Goal: Information Seeking & Learning: Learn about a topic

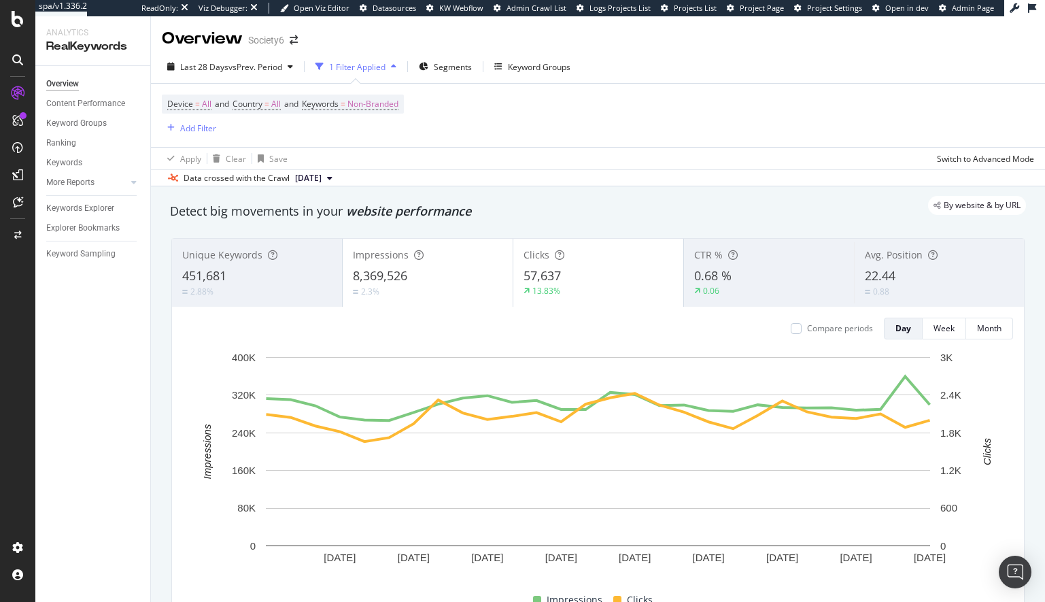
click at [61, 84] on div "Overview" at bounding box center [62, 84] width 33 height 14
click at [65, 103] on div "Content Performance" at bounding box center [85, 104] width 79 height 14
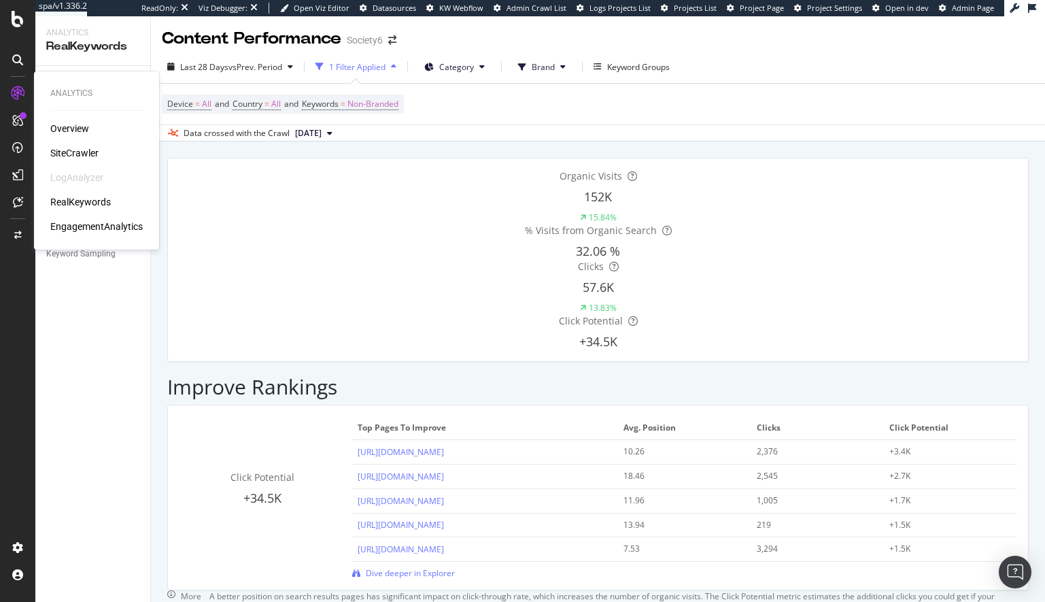
click at [82, 225] on div "EngagementAnalytics" at bounding box center [96, 227] width 92 height 14
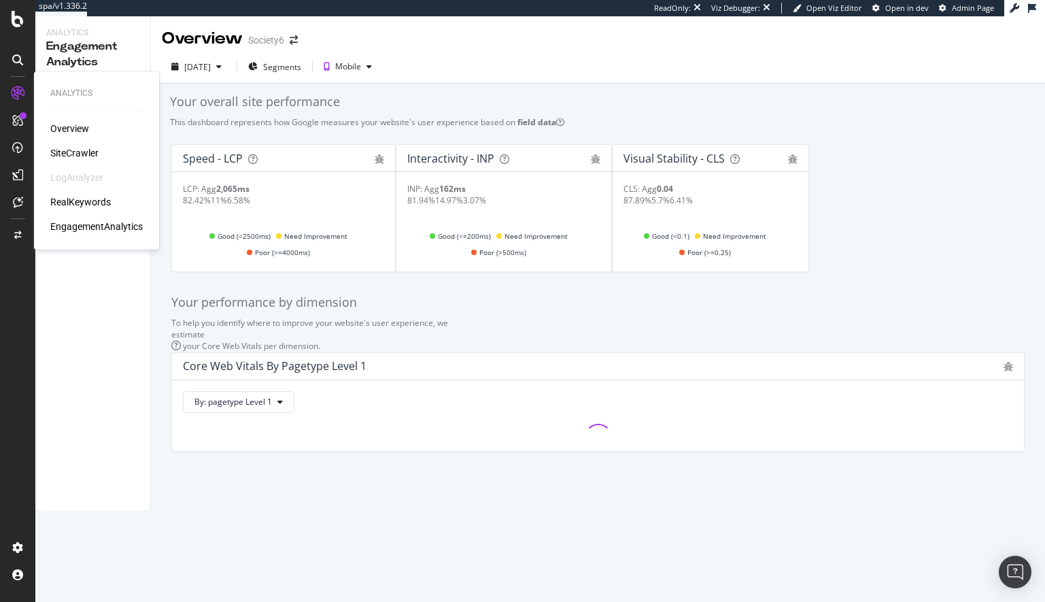
click at [65, 127] on div "Overview" at bounding box center [69, 129] width 39 height 14
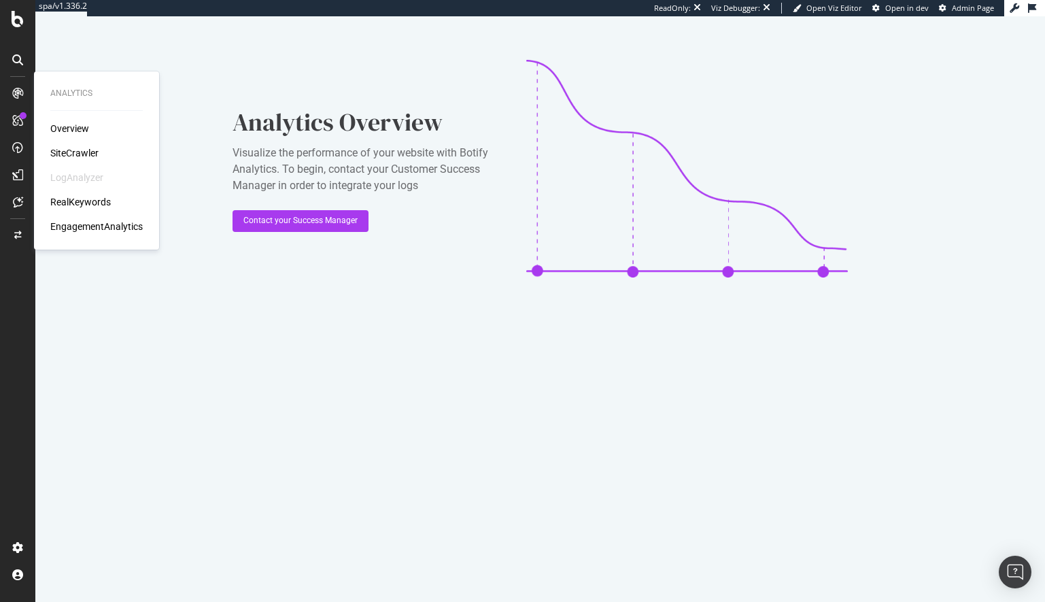
click at [81, 154] on div "SiteCrawler" at bounding box center [74, 153] width 48 height 14
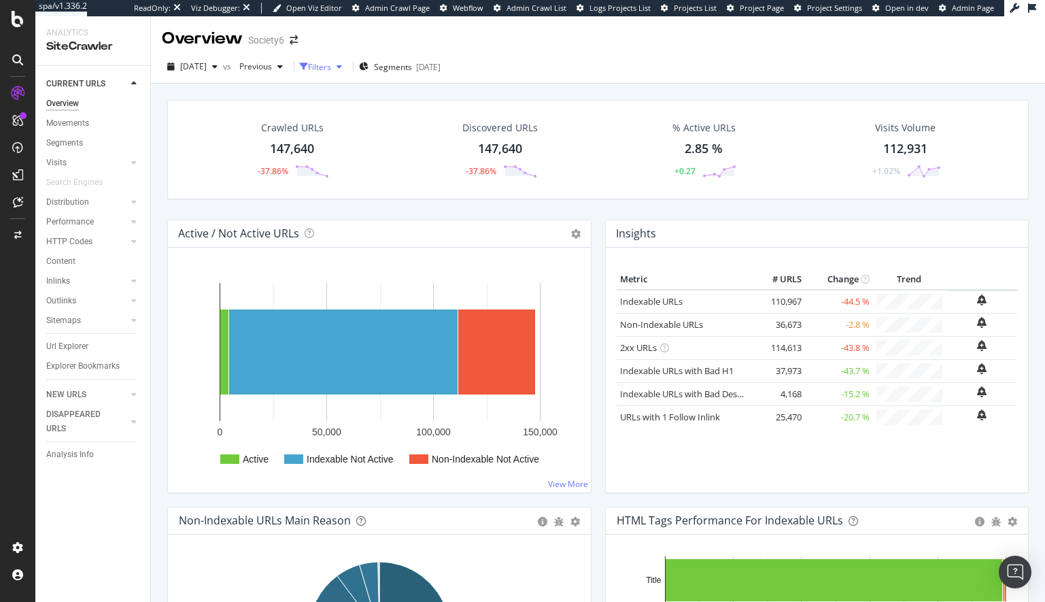
click at [342, 69] on icon "button" at bounding box center [339, 67] width 5 height 8
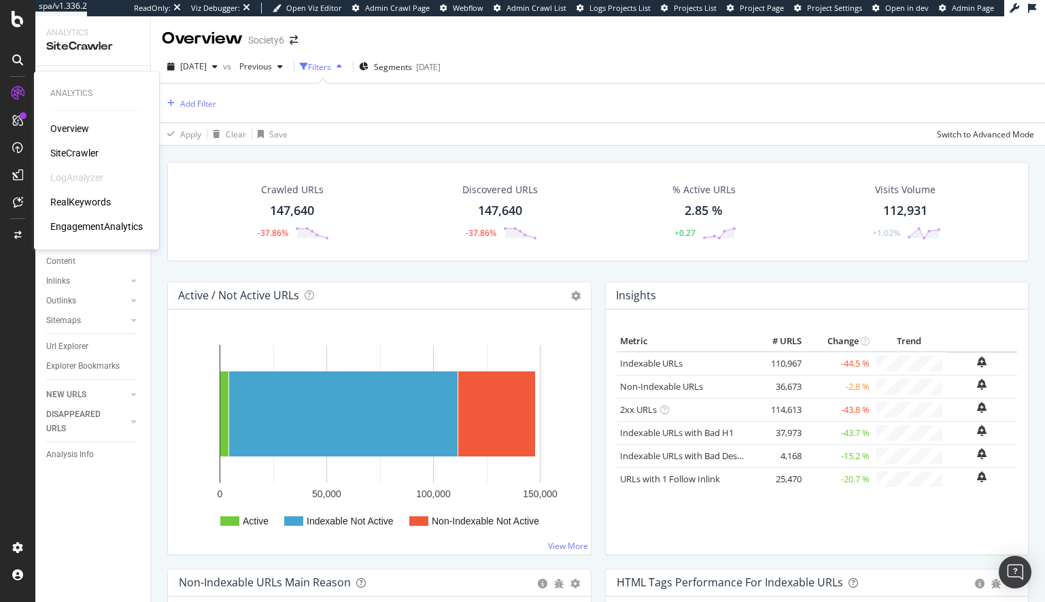
click at [78, 150] on div "SiteCrawler" at bounding box center [74, 153] width 48 height 14
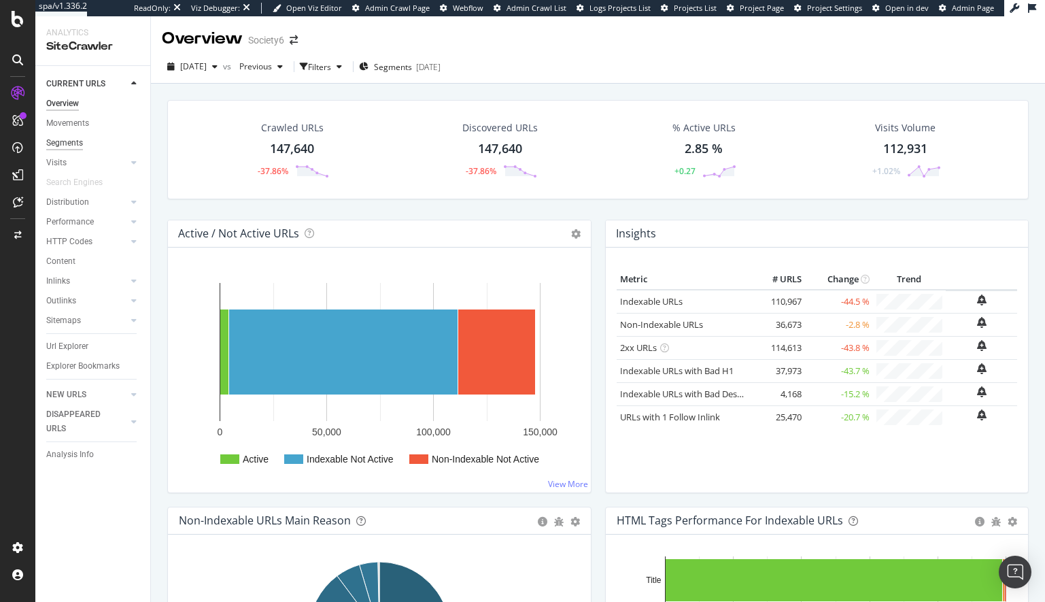
click at [61, 141] on div "Segments" at bounding box center [64, 143] width 37 height 14
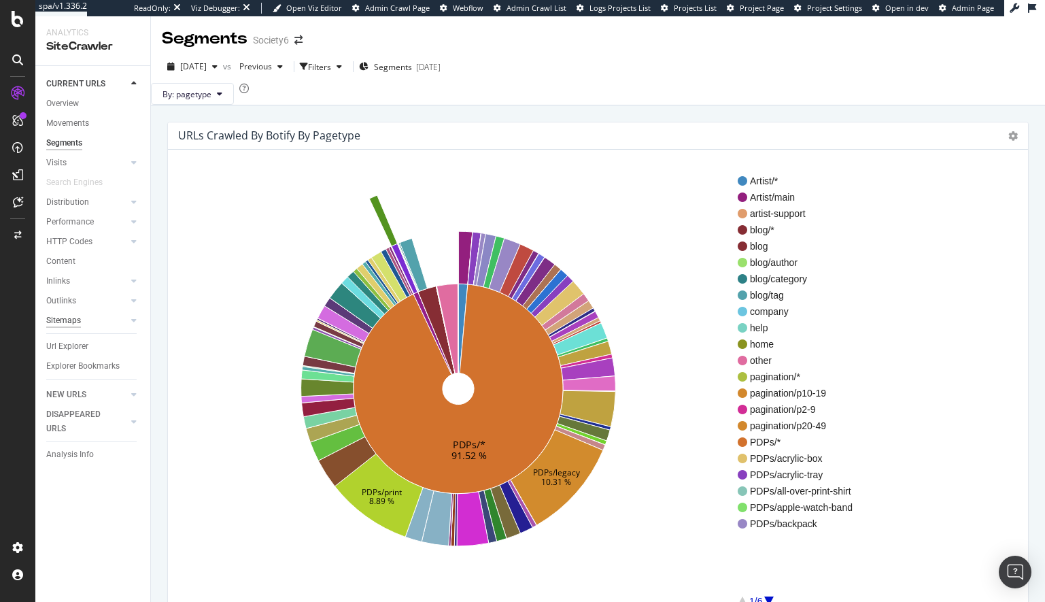
click at [60, 320] on div "Sitemaps" at bounding box center [63, 320] width 35 height 14
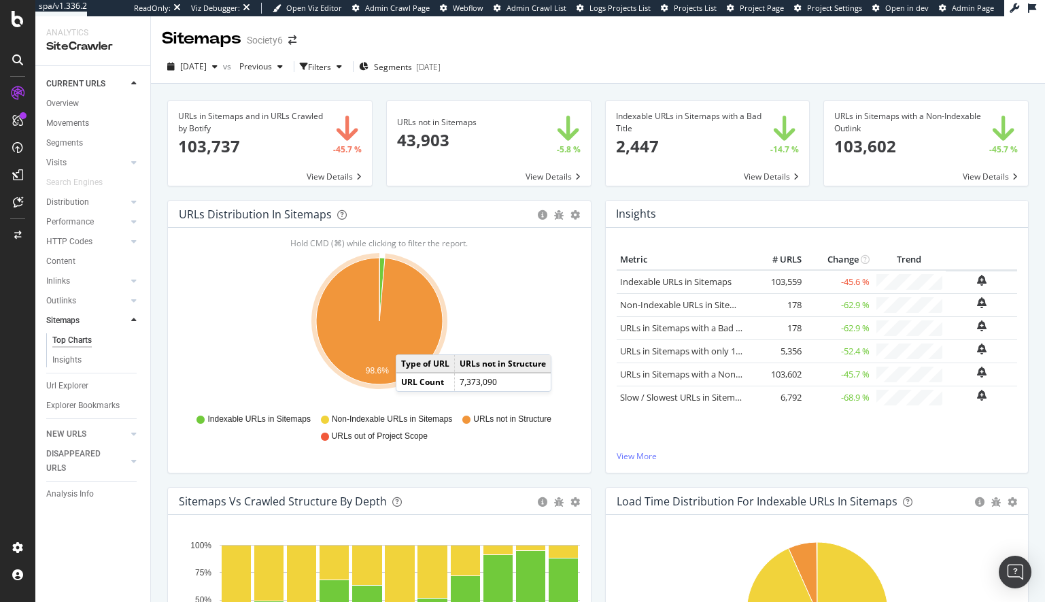
click at [409, 341] on icon "A chart." at bounding box center [379, 321] width 126 height 126
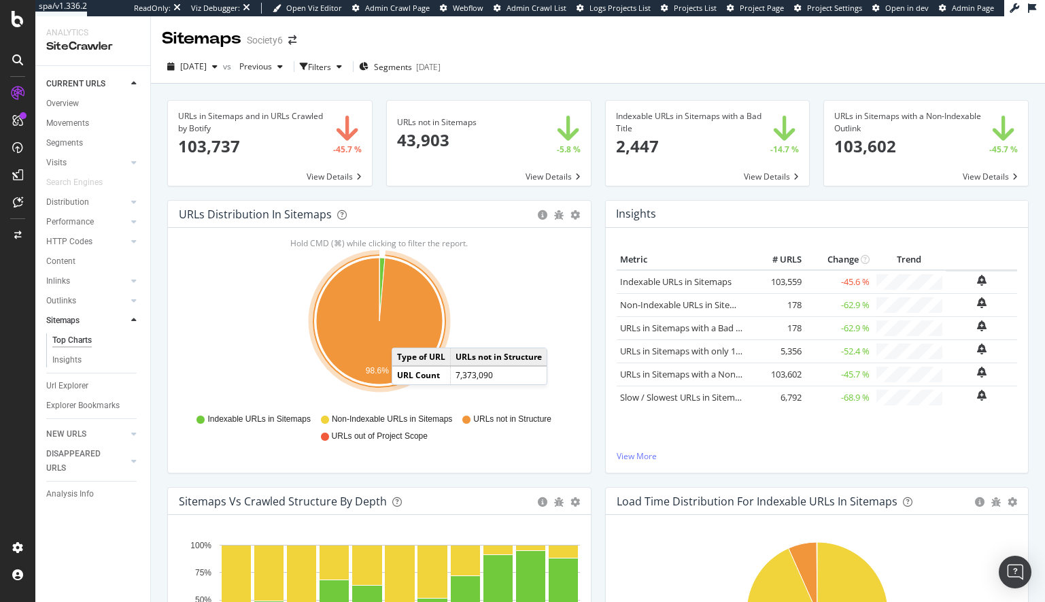
click at [405, 334] on icon "A chart." at bounding box center [379, 321] width 126 height 126
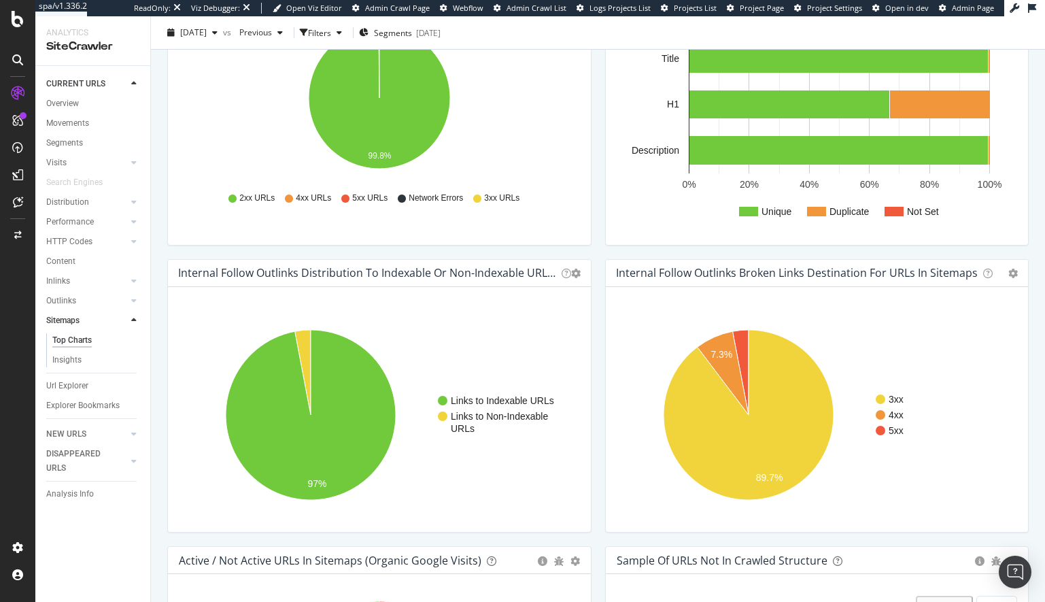
scroll to position [810, 0]
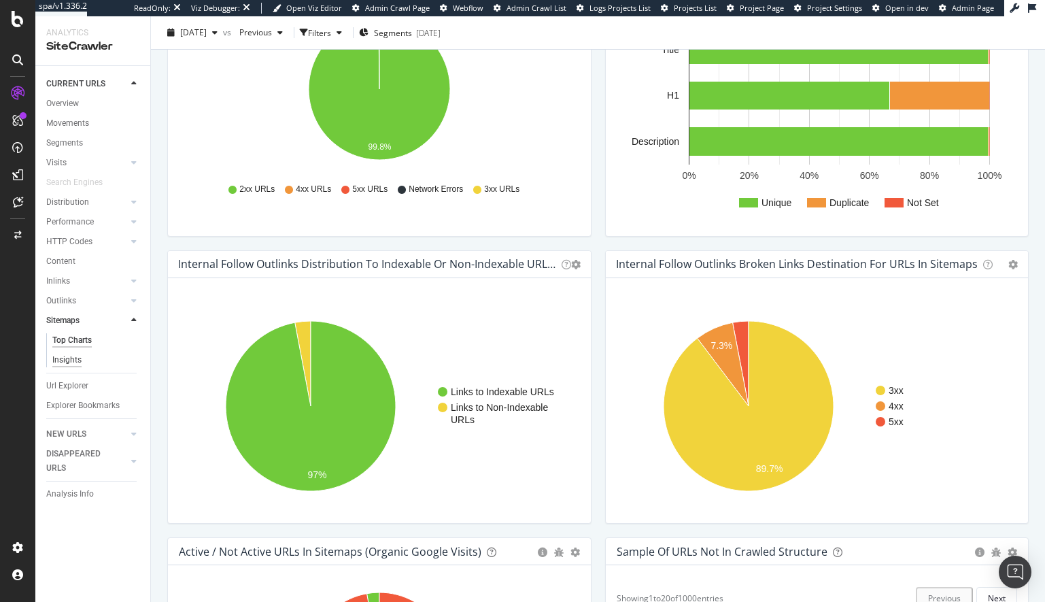
click at [75, 358] on div "Insights" at bounding box center [66, 360] width 29 height 14
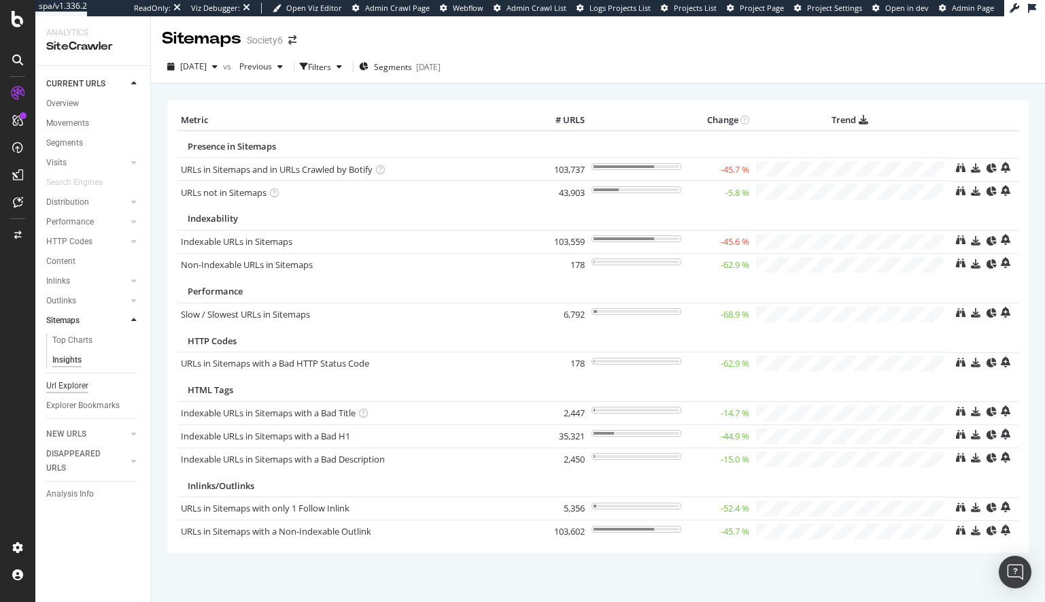
click at [69, 385] on div "Url Explorer" at bounding box center [67, 386] width 42 height 14
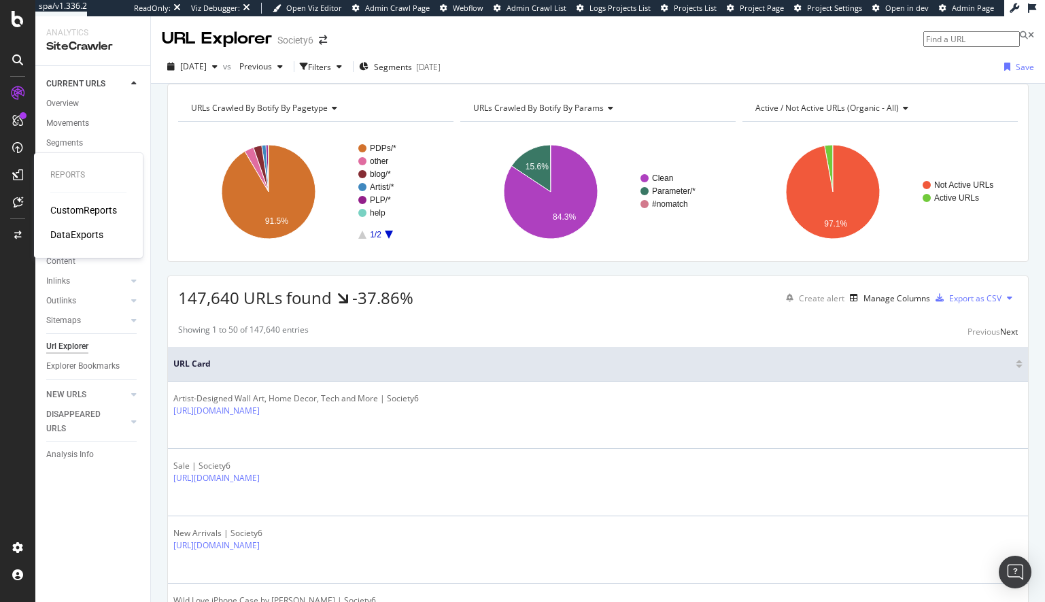
click at [76, 207] on div "CustomReports" at bounding box center [83, 210] width 67 height 14
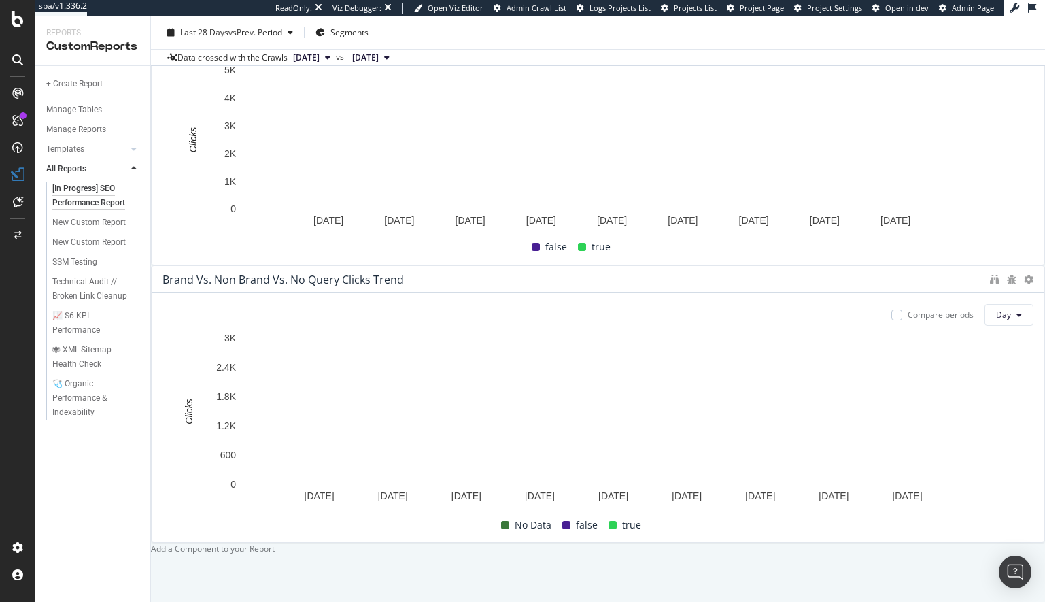
scroll to position [526, 0]
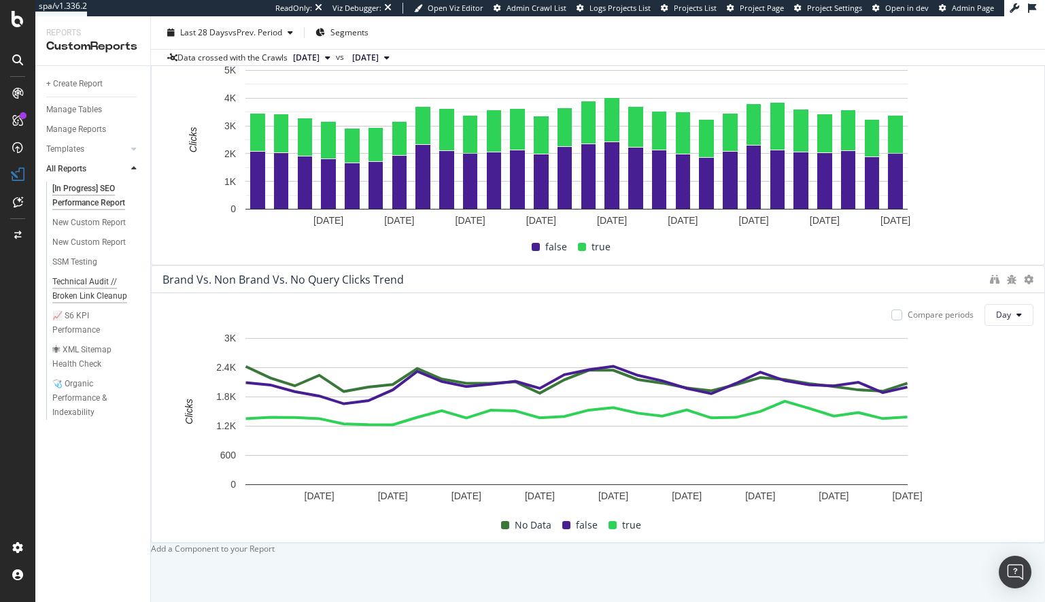
click at [73, 280] on div "Technical Audit // Broken Link Cleanup" at bounding box center [92, 289] width 81 height 29
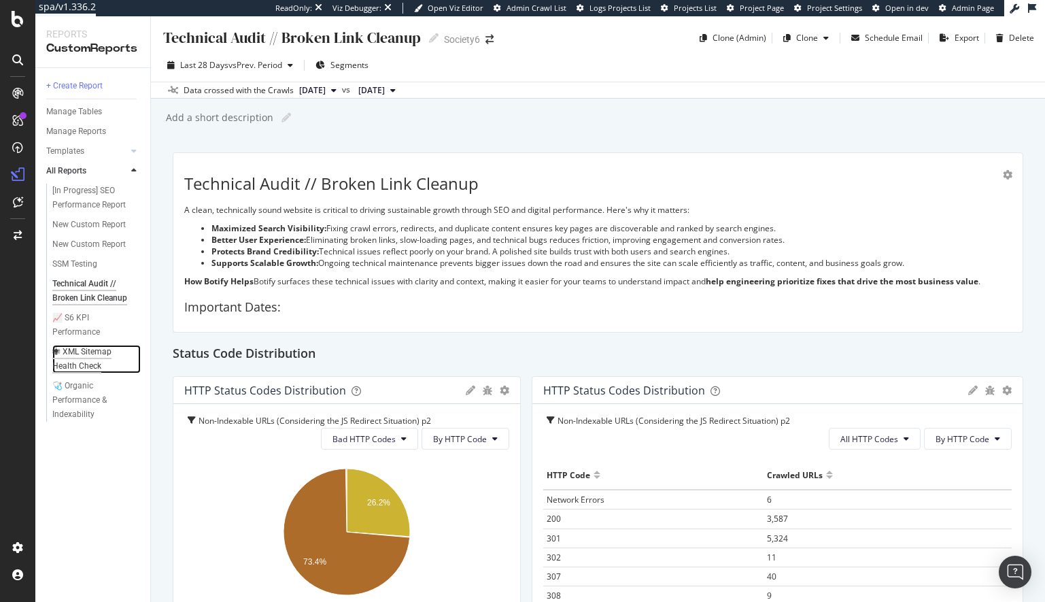
click at [94, 352] on div "🕷 XML Sitemap Health Check" at bounding box center [91, 359] width 79 height 29
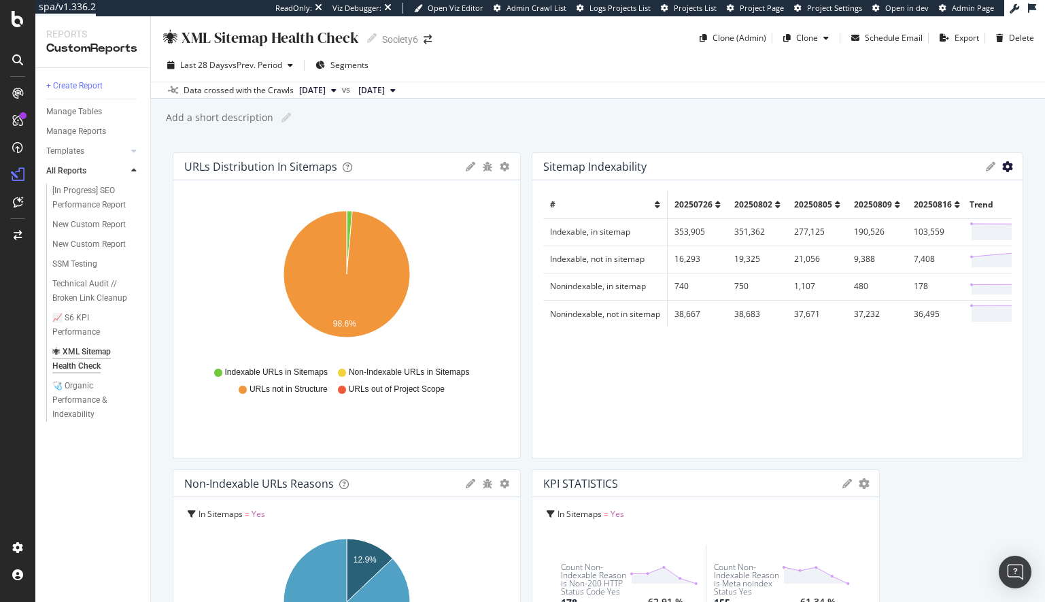
click at [1008, 165] on icon "gear" at bounding box center [1007, 166] width 11 height 11
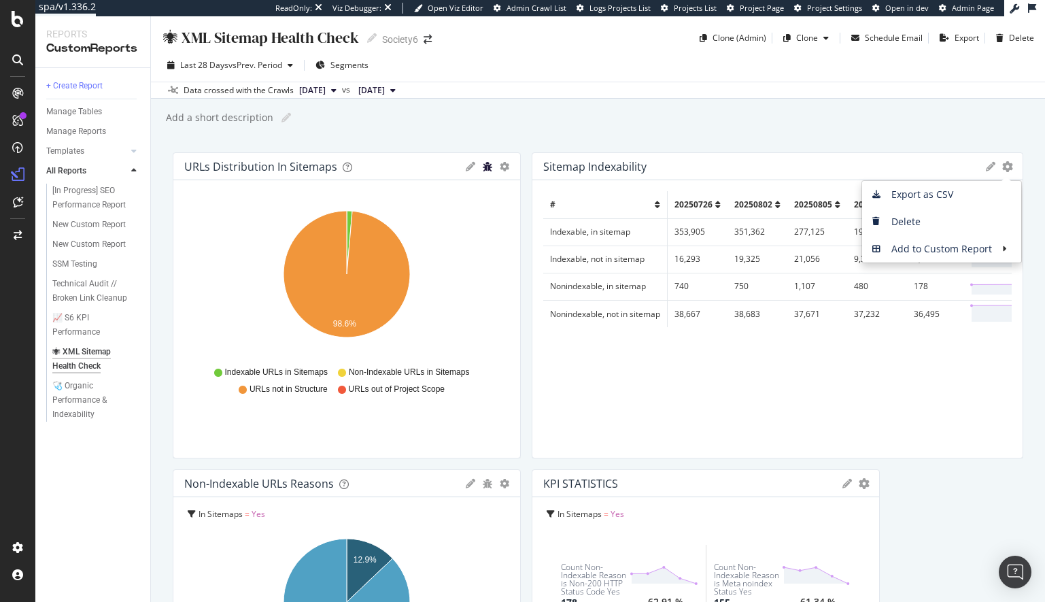
click at [489, 164] on icon "bug" at bounding box center [488, 167] width 10 height 10
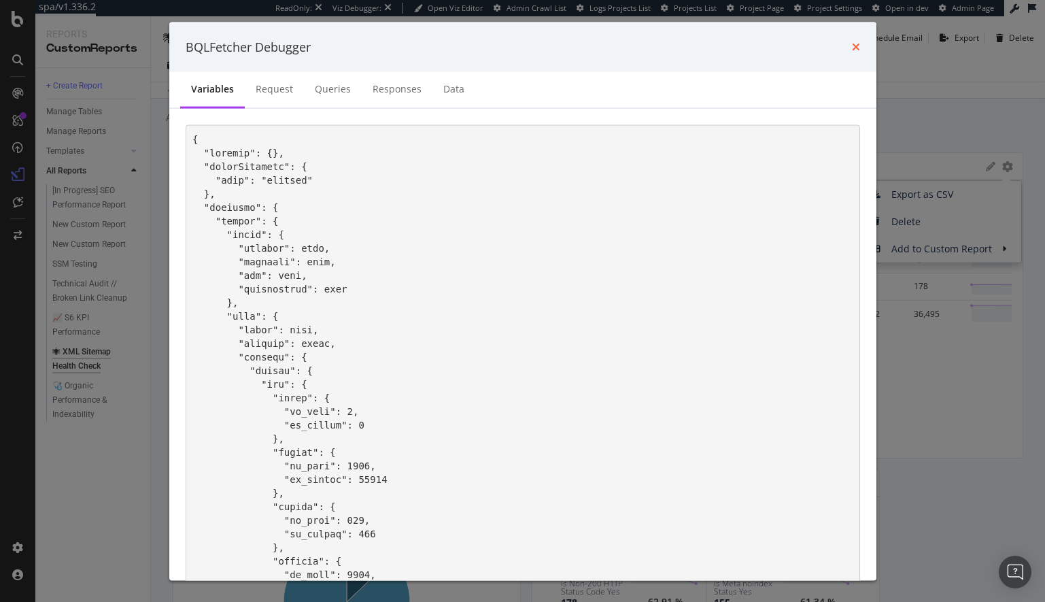
click at [856, 44] on icon "times" at bounding box center [856, 46] width 8 height 11
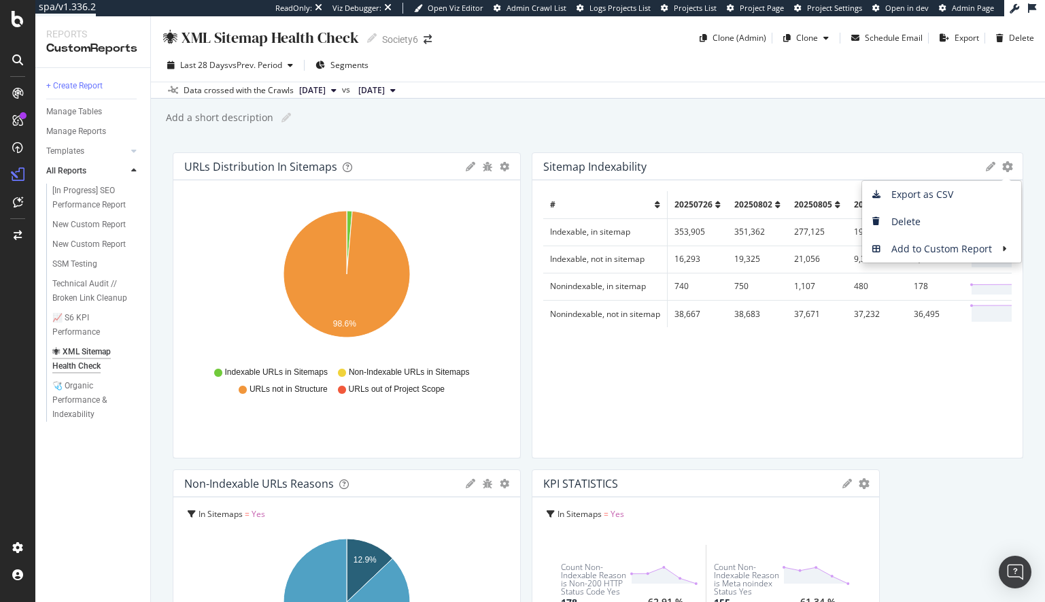
click at [470, 165] on icon at bounding box center [471, 167] width 10 height 10
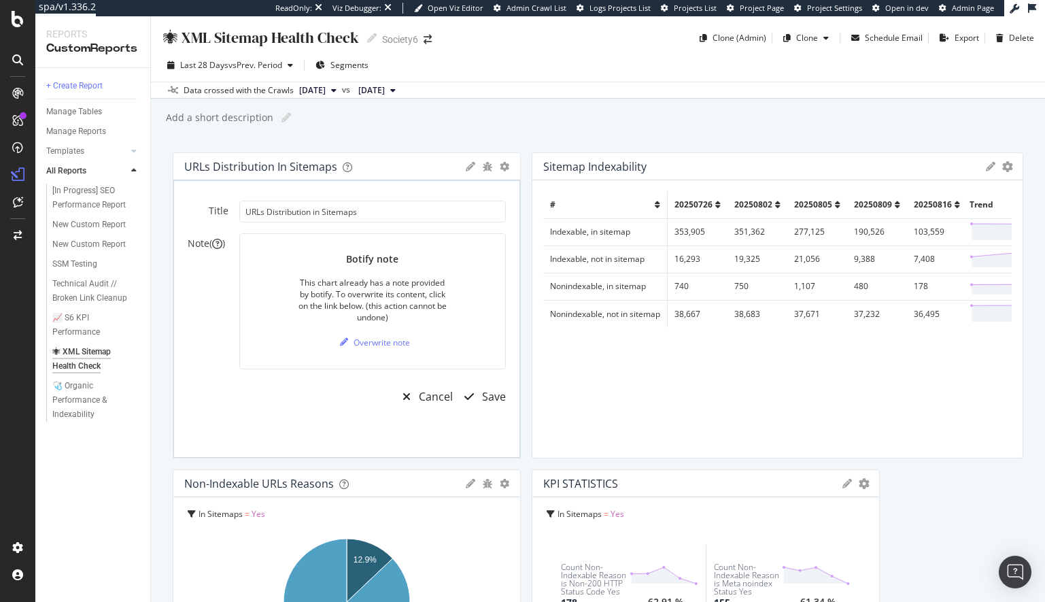
click at [442, 139] on div "🕷 XML Sitemap Health Check 🕷 XML Sitemap Health Check Society6 Clone (Admin) Cl…" at bounding box center [598, 308] width 894 height 585
click at [508, 165] on div at bounding box center [514, 305] width 14 height 306
click at [434, 394] on div "Cancel" at bounding box center [436, 397] width 34 height 16
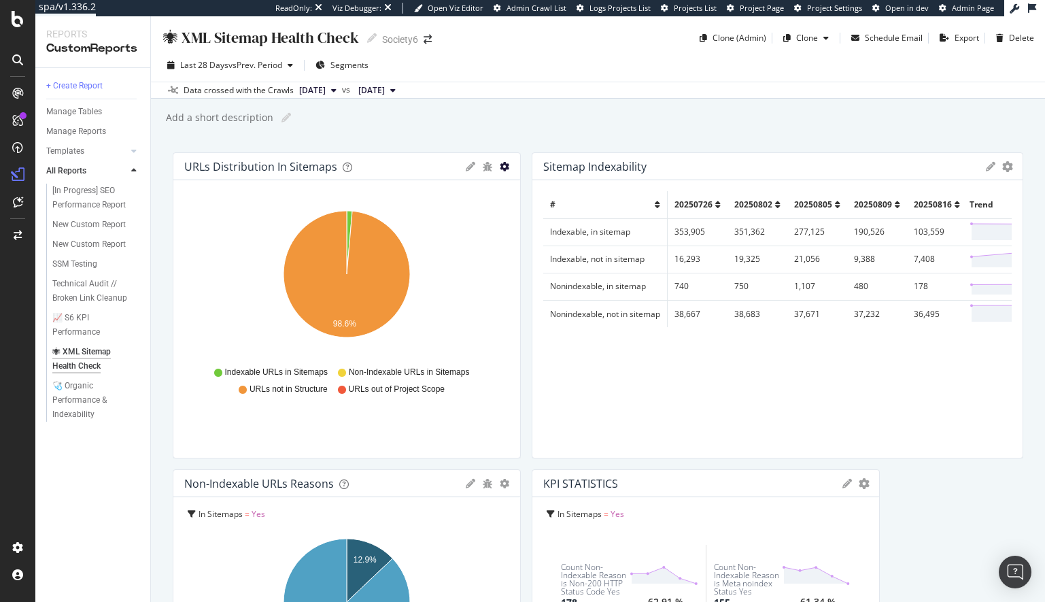
click at [504, 168] on icon "gear" at bounding box center [505, 167] width 10 height 10
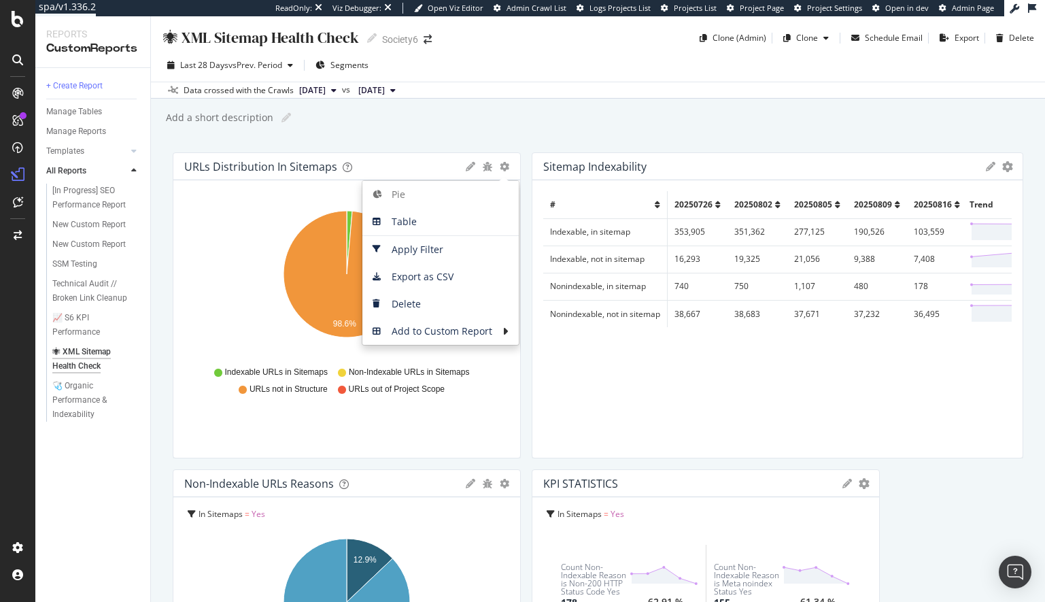
click at [419, 117] on div "Add a short description Add a short description" at bounding box center [605, 117] width 880 height 20
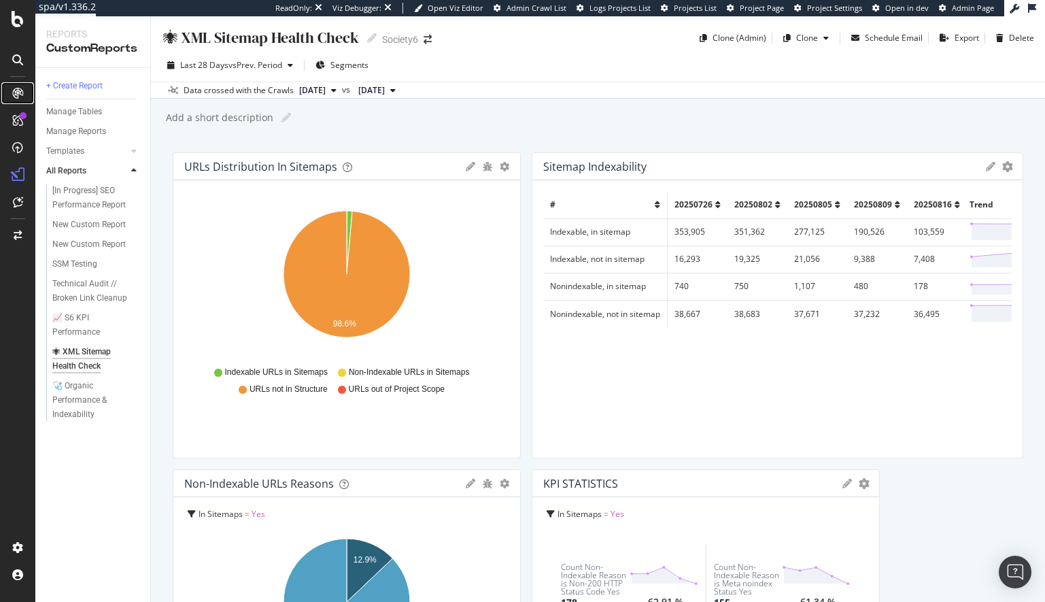
click at [16, 92] on icon at bounding box center [17, 93] width 11 height 11
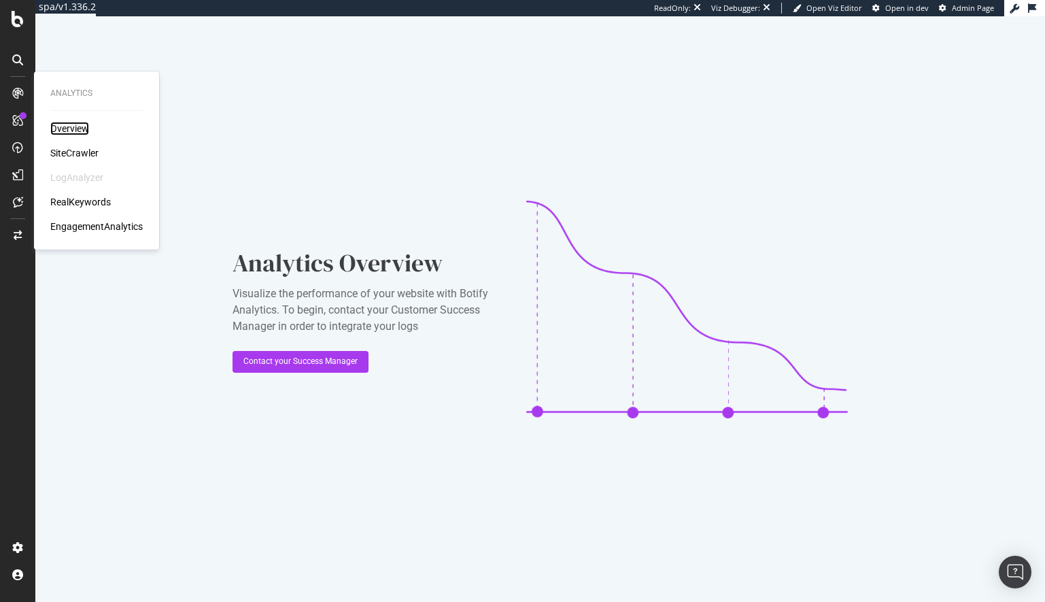
click at [79, 127] on div "Overview" at bounding box center [69, 129] width 39 height 14
click at [79, 153] on div "SiteCrawler" at bounding box center [74, 153] width 48 height 14
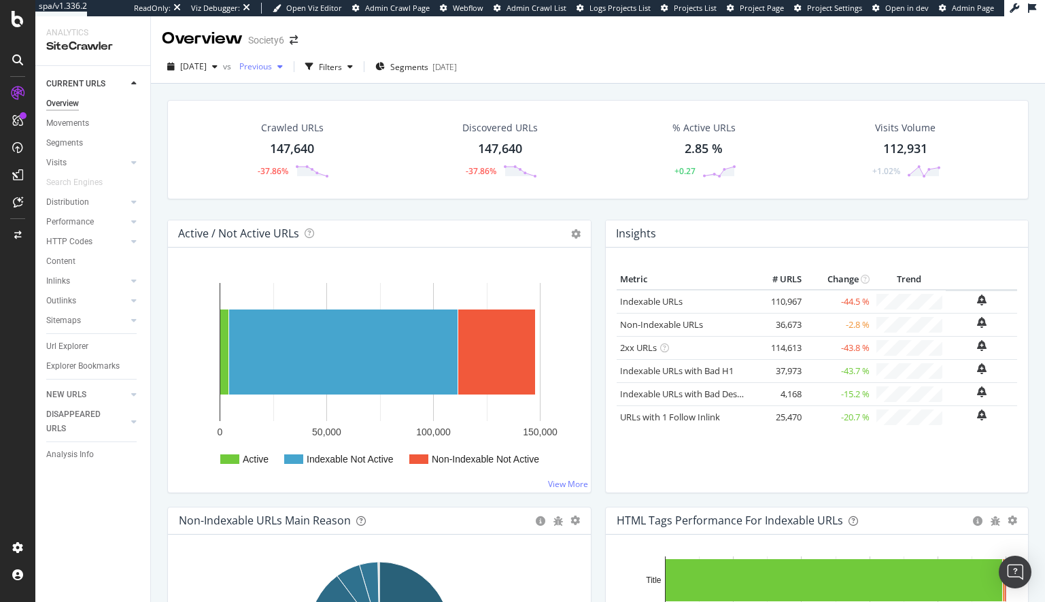
click at [272, 66] on span "Previous" at bounding box center [253, 67] width 38 height 12
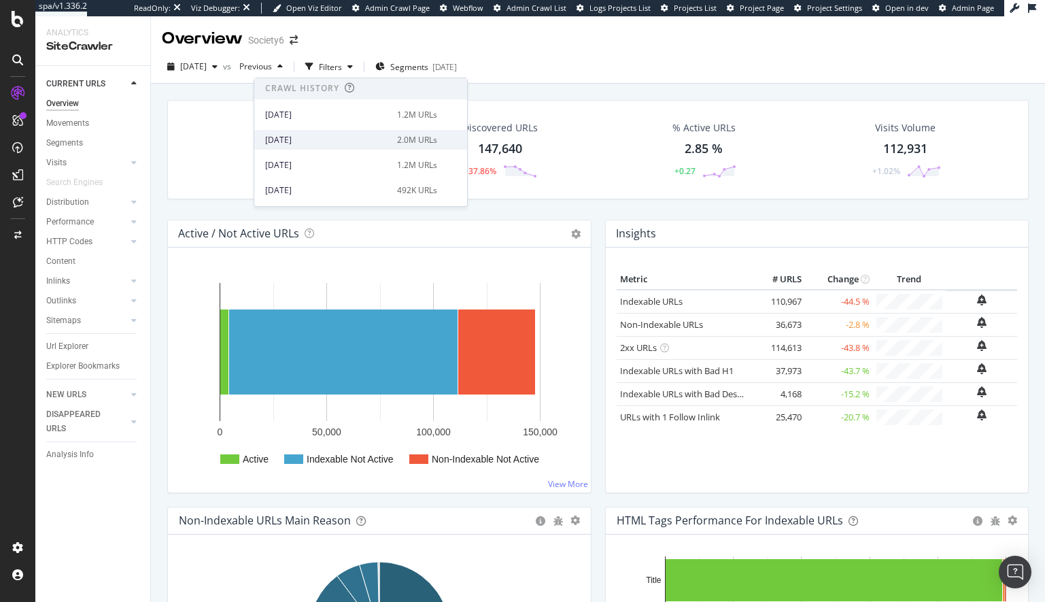
click at [298, 139] on div "2025 May. 31st" at bounding box center [327, 140] width 124 height 12
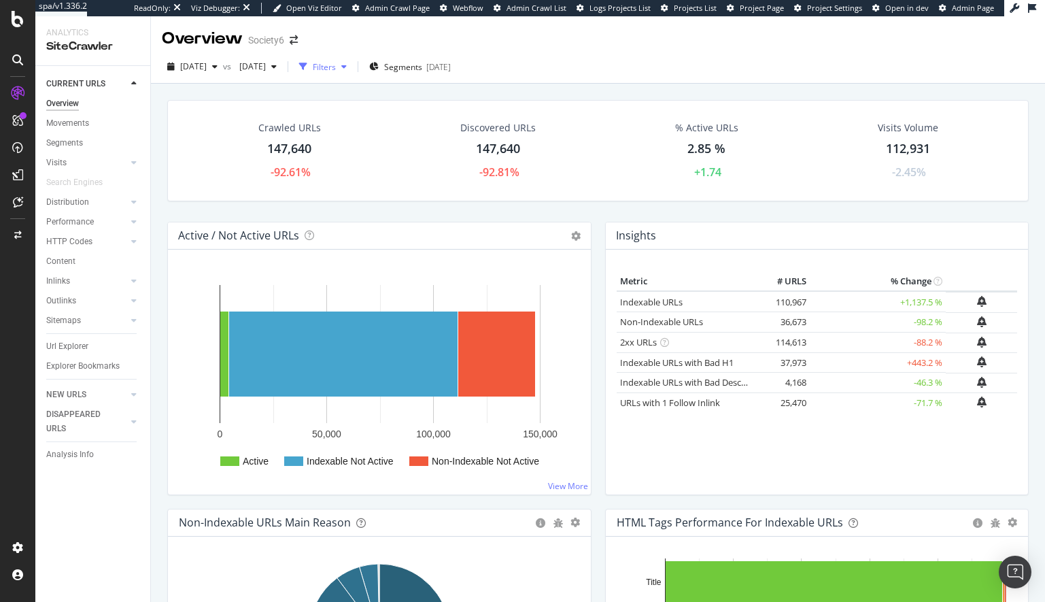
click at [336, 66] on div "Filters" at bounding box center [324, 67] width 23 height 12
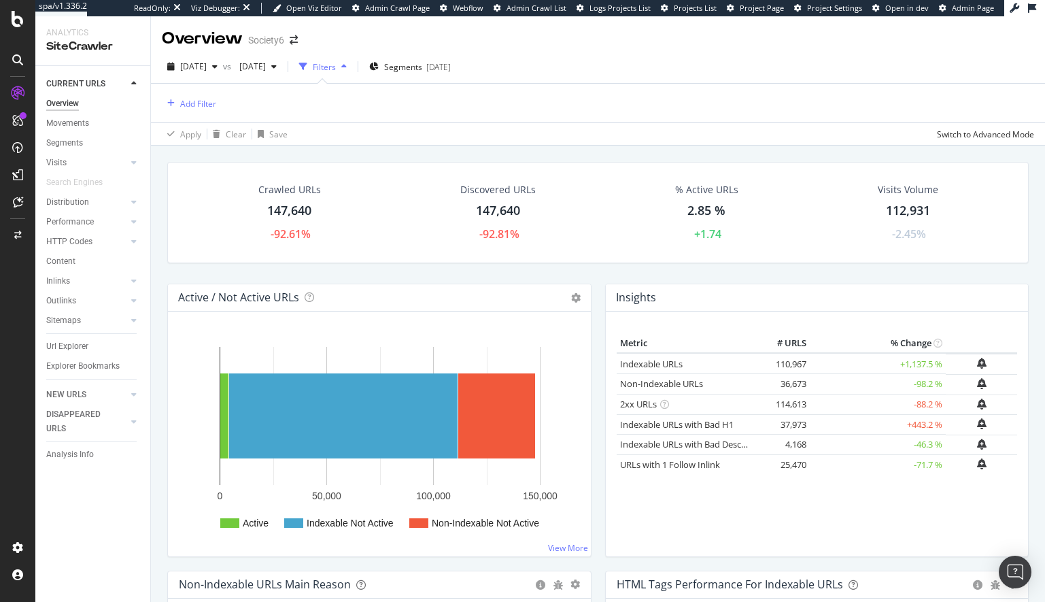
click at [362, 96] on div "Add Filter" at bounding box center [598, 103] width 872 height 39
click at [206, 102] on div "Add Filter" at bounding box center [198, 104] width 36 height 12
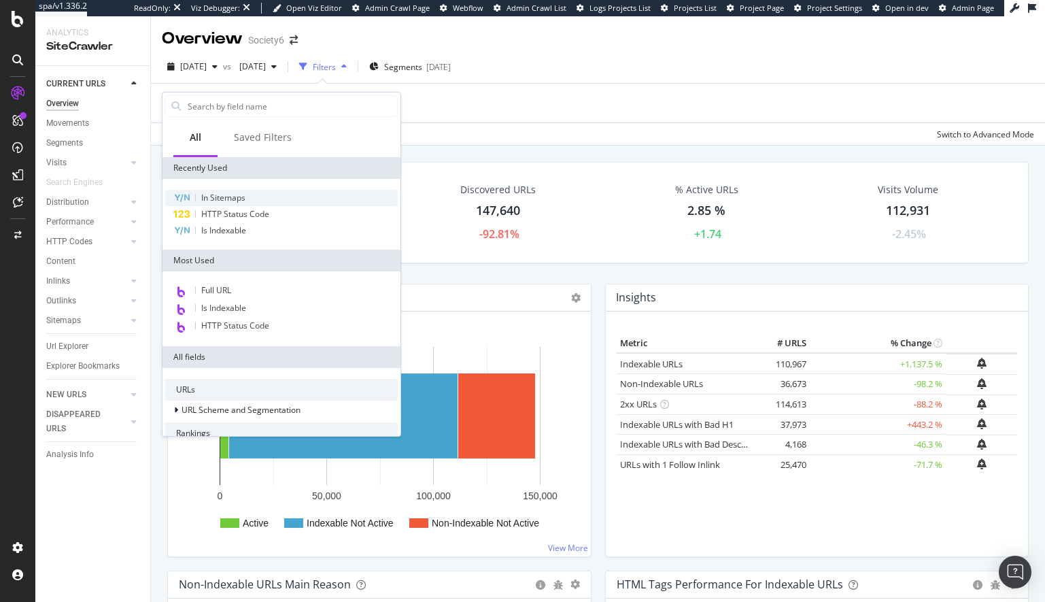
click at [225, 198] on span "In Sitemaps" at bounding box center [223, 198] width 44 height 12
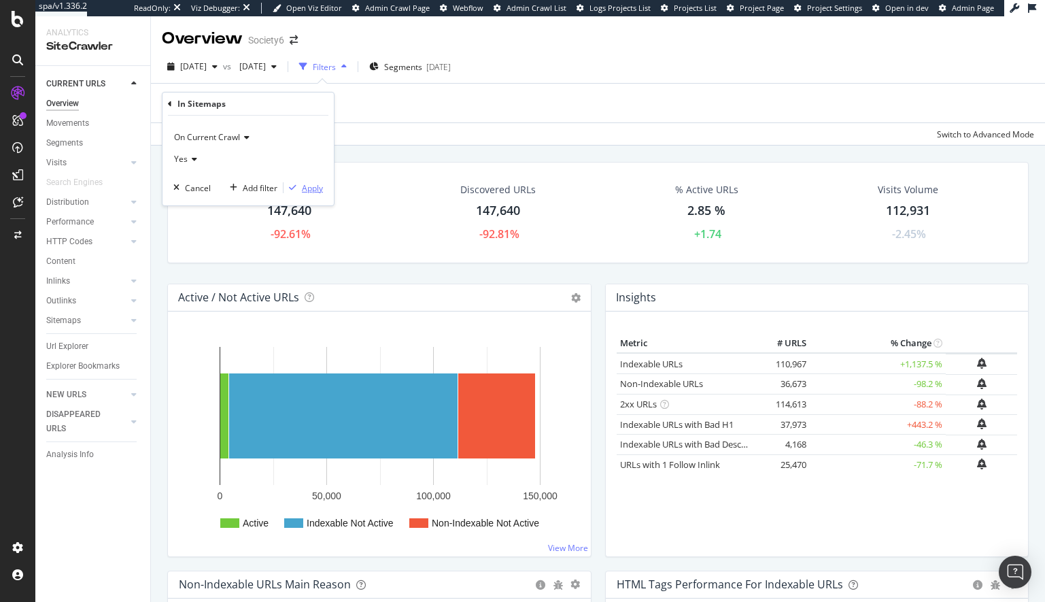
click at [307, 189] on div "Apply" at bounding box center [312, 188] width 21 height 12
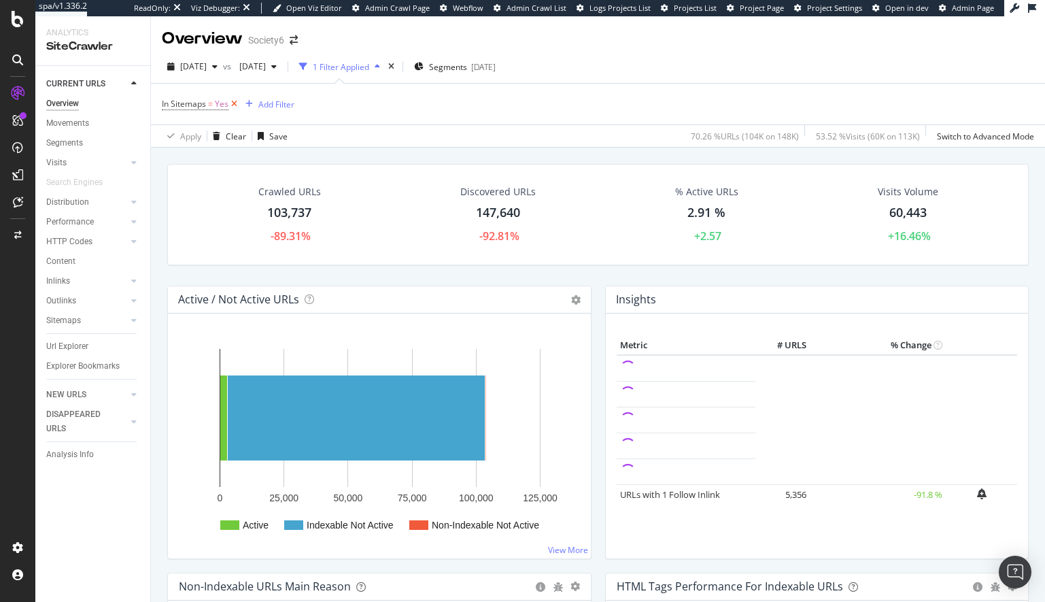
click at [236, 102] on icon at bounding box center [234, 104] width 12 height 14
